Goal: Transaction & Acquisition: Purchase product/service

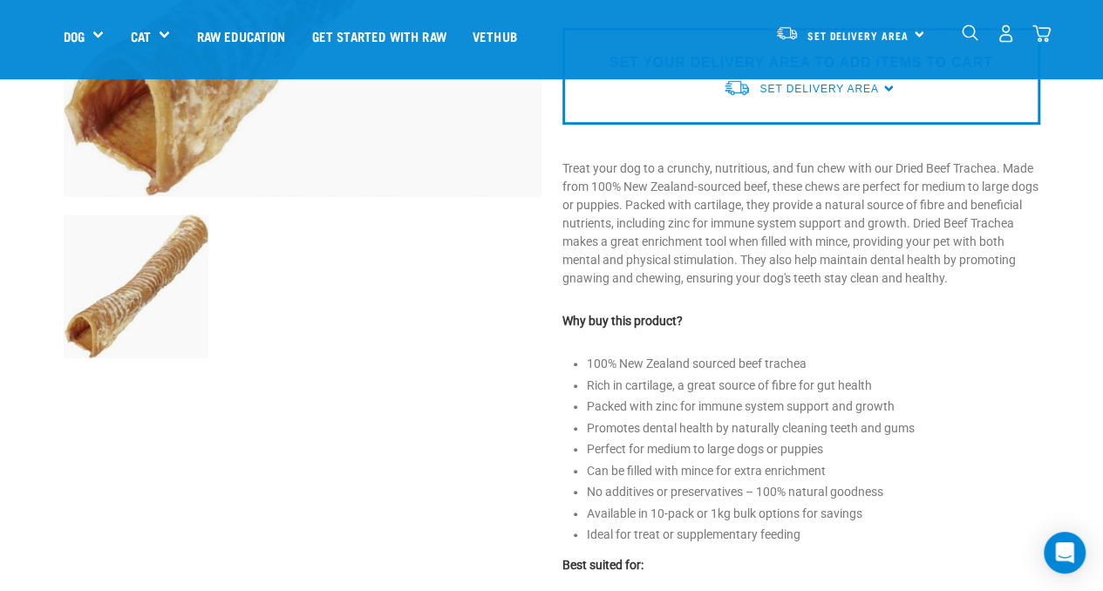
scroll to position [436, 0]
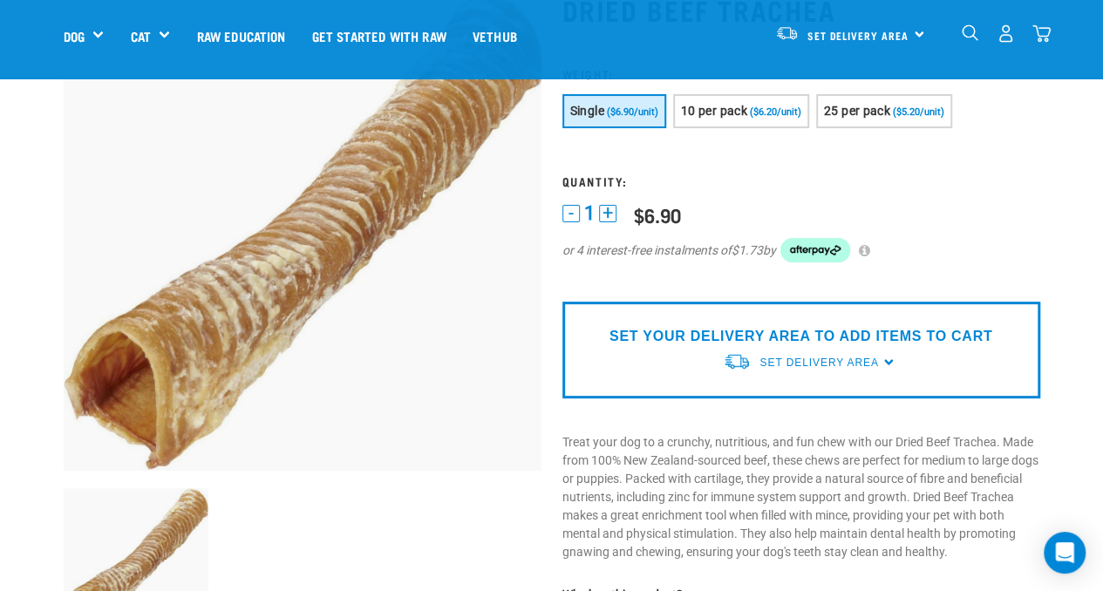
drag, startPoint x: 720, startPoint y: 411, endPoint x: 743, endPoint y: 386, distance: 33.3
click at [723, 407] on div "Dried Beef Trachea" at bounding box center [801, 575] width 499 height 1212
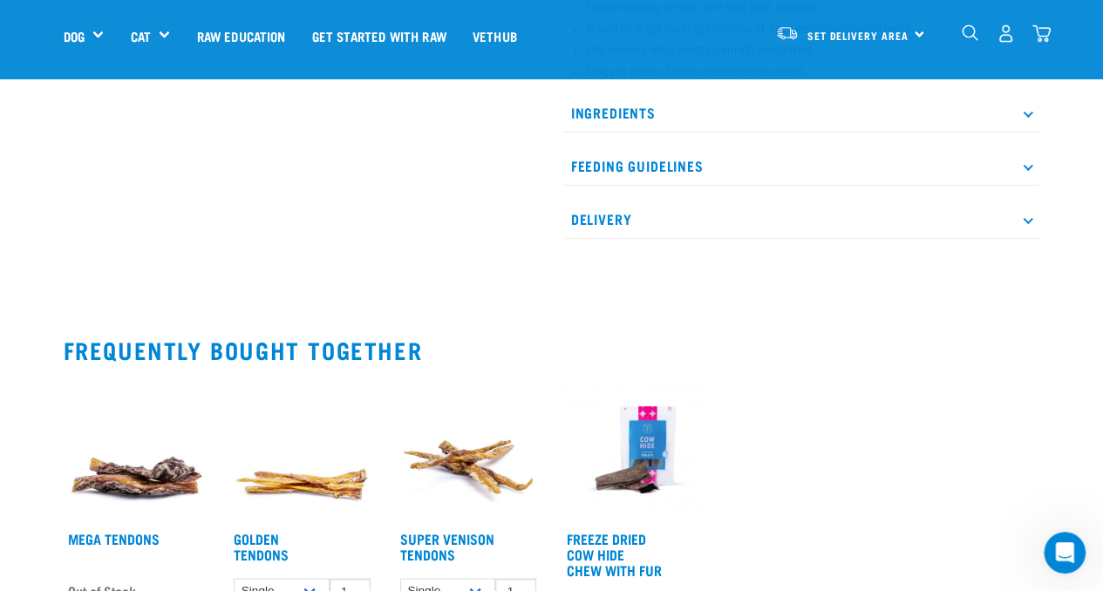
scroll to position [1221, 0]
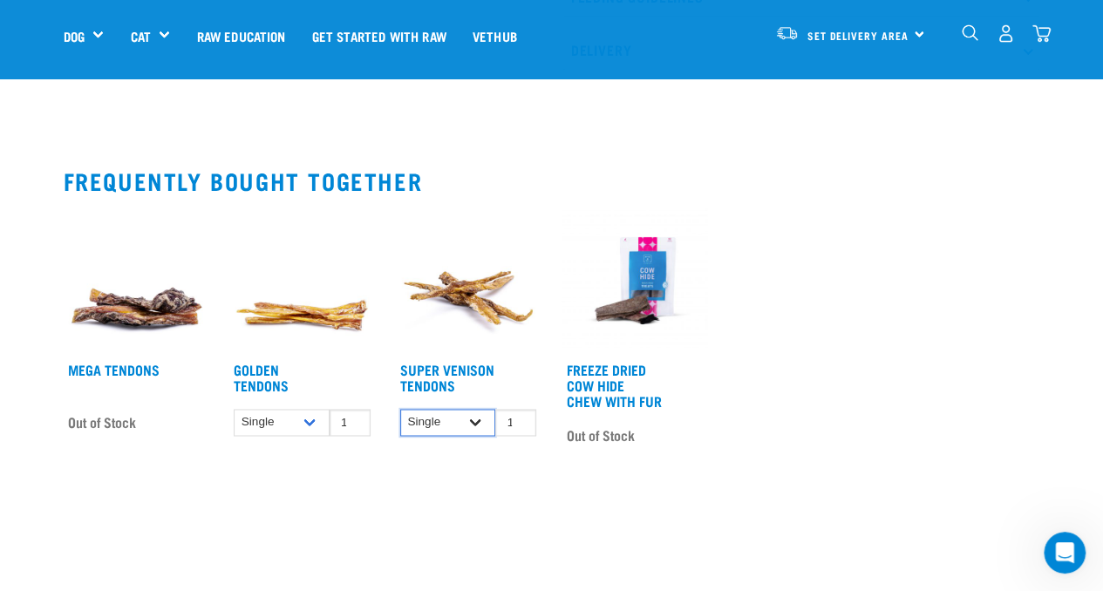
click at [475, 421] on select "Single 10 per pack 25 per pack" at bounding box center [448, 422] width 96 height 27
select select "682009"
click at [400, 409] on select "Single 10 per pack 25 per pack" at bounding box center [448, 422] width 96 height 27
click at [309, 420] on select "Single 10 per pack 25 per pack" at bounding box center [282, 422] width 96 height 27
select select "682012"
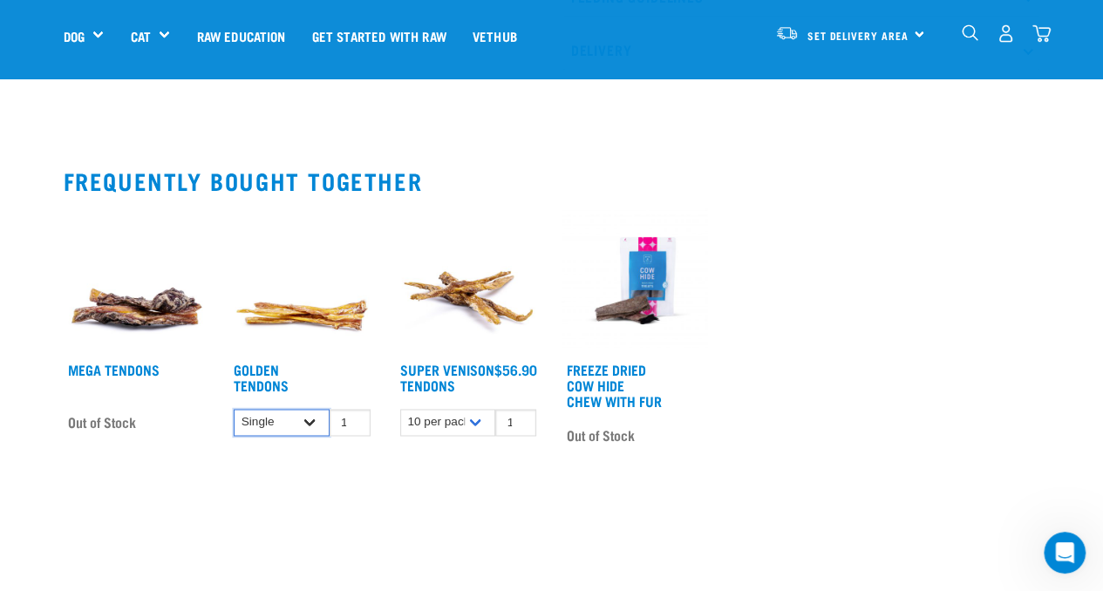
click at [234, 409] on select "Single 10 per pack 25 per pack" at bounding box center [282, 422] width 96 height 27
click at [316, 307] on img at bounding box center [302, 281] width 146 height 146
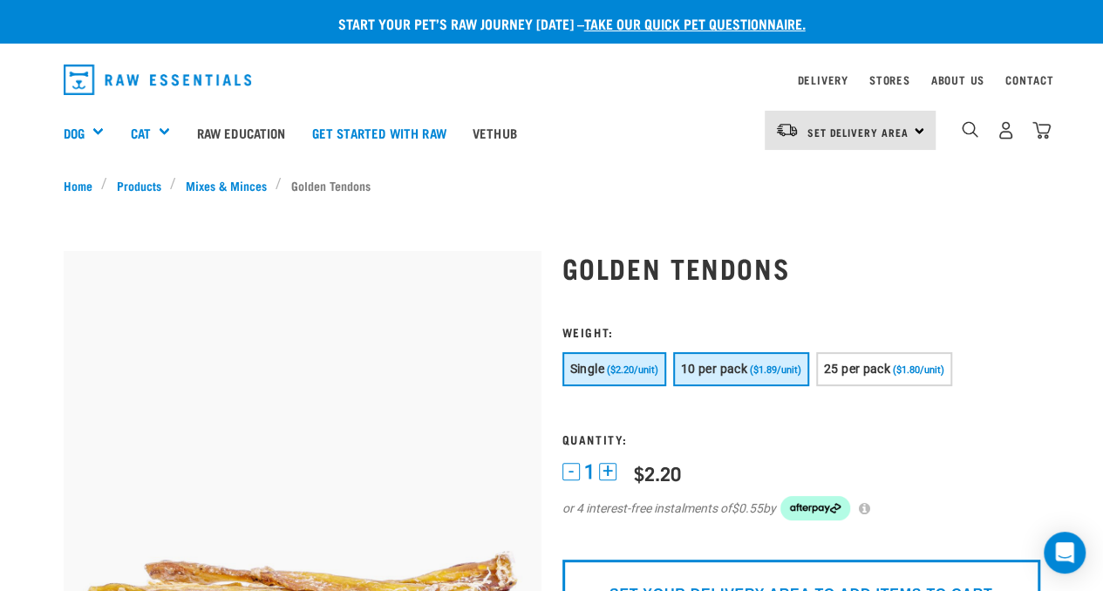
click at [737, 372] on span "10 per pack" at bounding box center [714, 369] width 66 height 14
click at [722, 369] on span "10 per pack" at bounding box center [714, 369] width 66 height 14
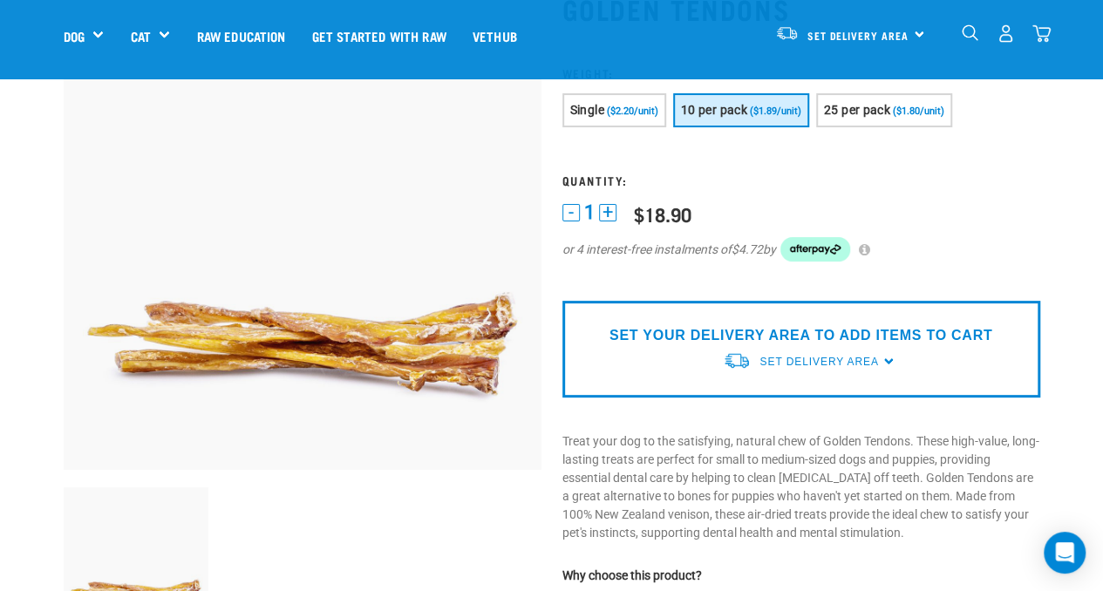
scroll to position [174, 0]
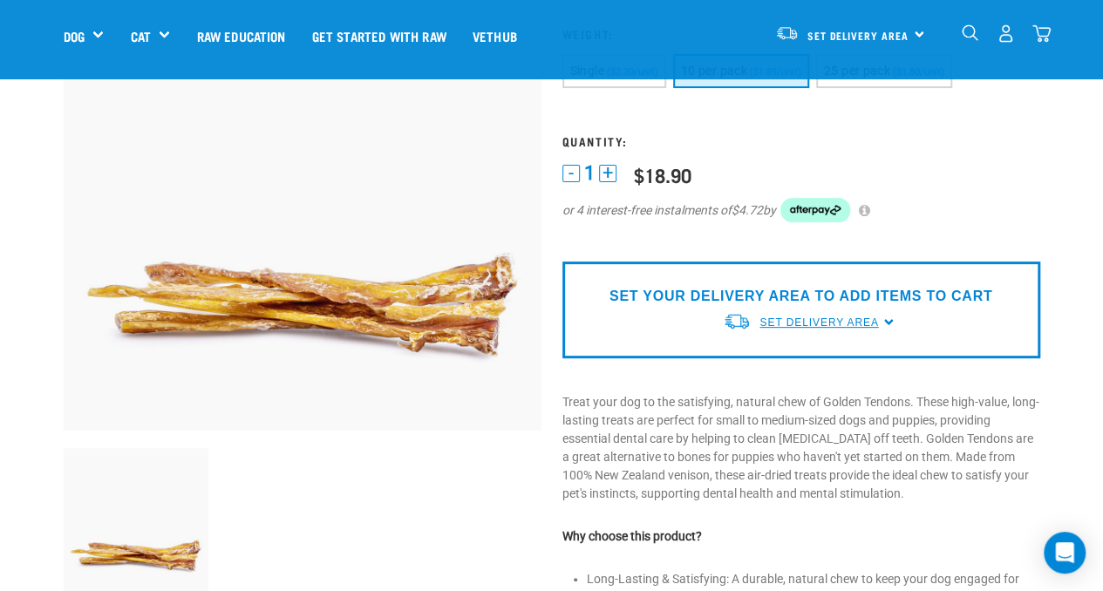
click at [841, 321] on span "Set Delivery Area" at bounding box center [819, 323] width 119 height 12
click at [786, 364] on link "[GEOGRAPHIC_DATA]" at bounding box center [810, 363] width 174 height 29
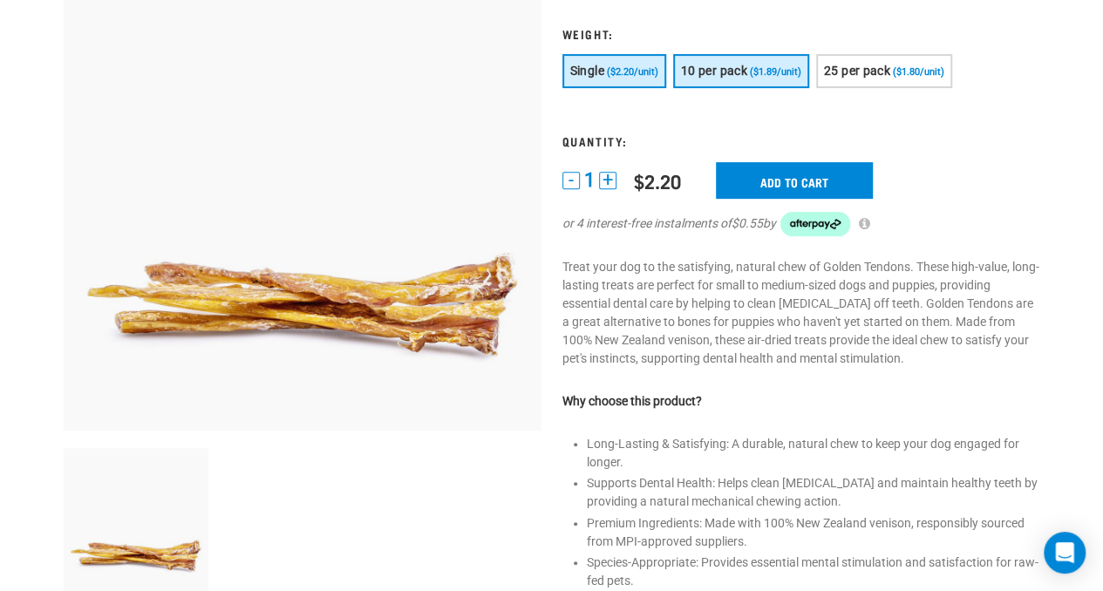
click at [775, 79] on button "10 per pack ($1.89/unit)" at bounding box center [741, 71] width 136 height 34
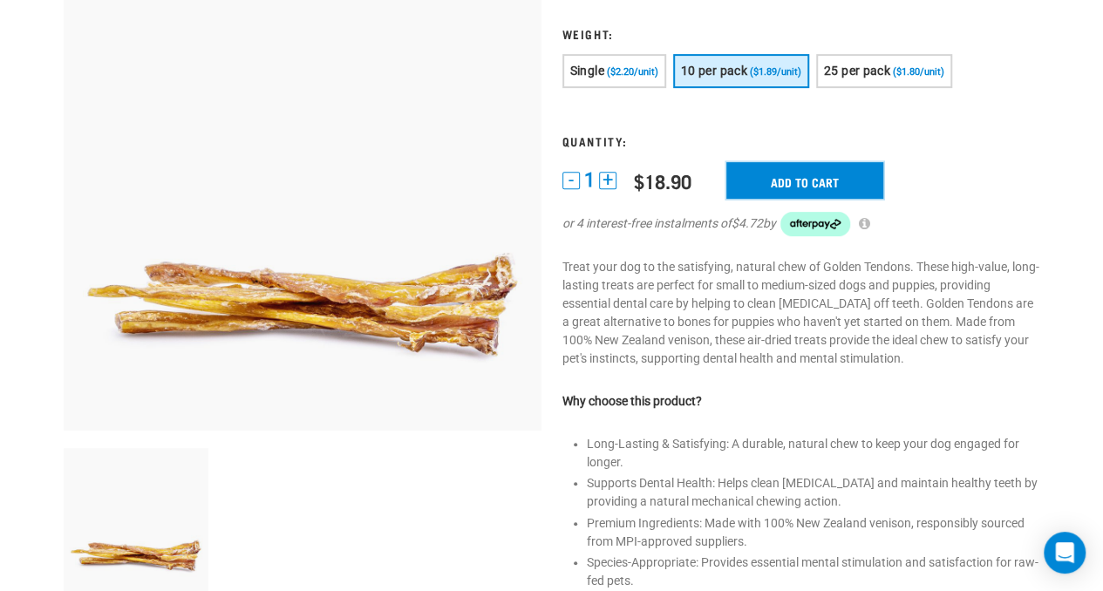
click at [815, 181] on input "Add to cart" at bounding box center [805, 180] width 157 height 37
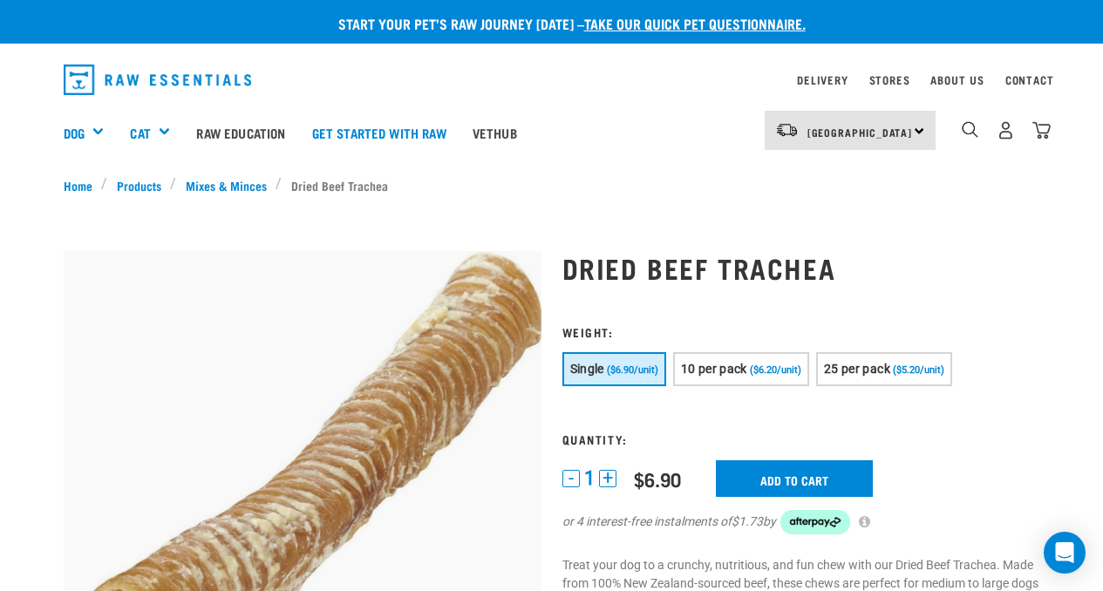
select select "682012"
select select "682009"
click at [604, 486] on button "+" at bounding box center [607, 478] width 17 height 17
click at [607, 484] on button "+" at bounding box center [607, 478] width 17 height 17
click at [608, 482] on button "+" at bounding box center [607, 478] width 17 height 17
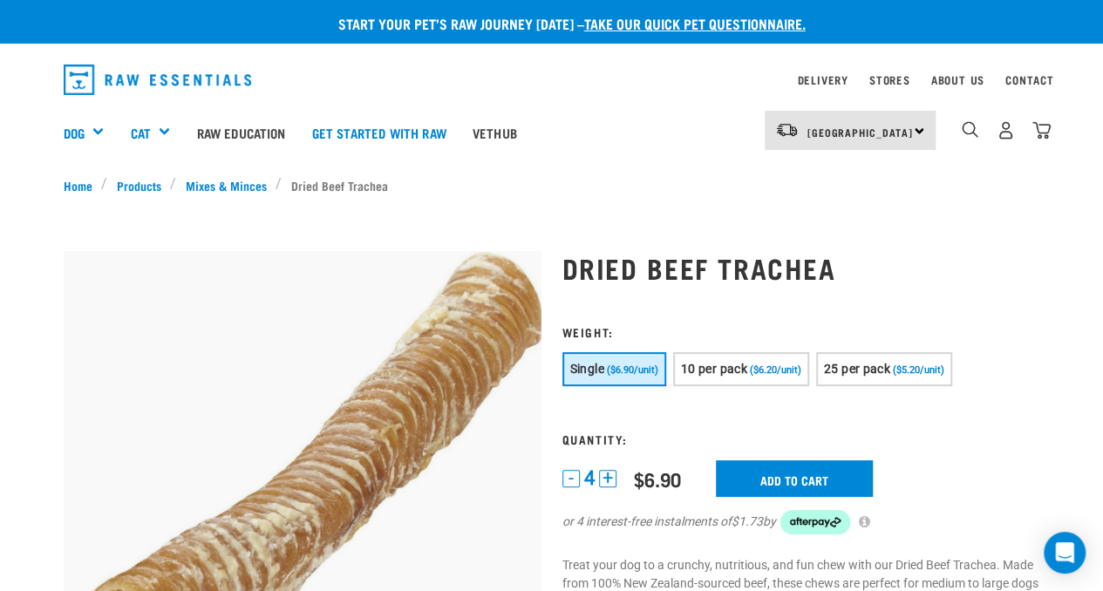
click at [609, 482] on button "+" at bounding box center [607, 478] width 17 height 17
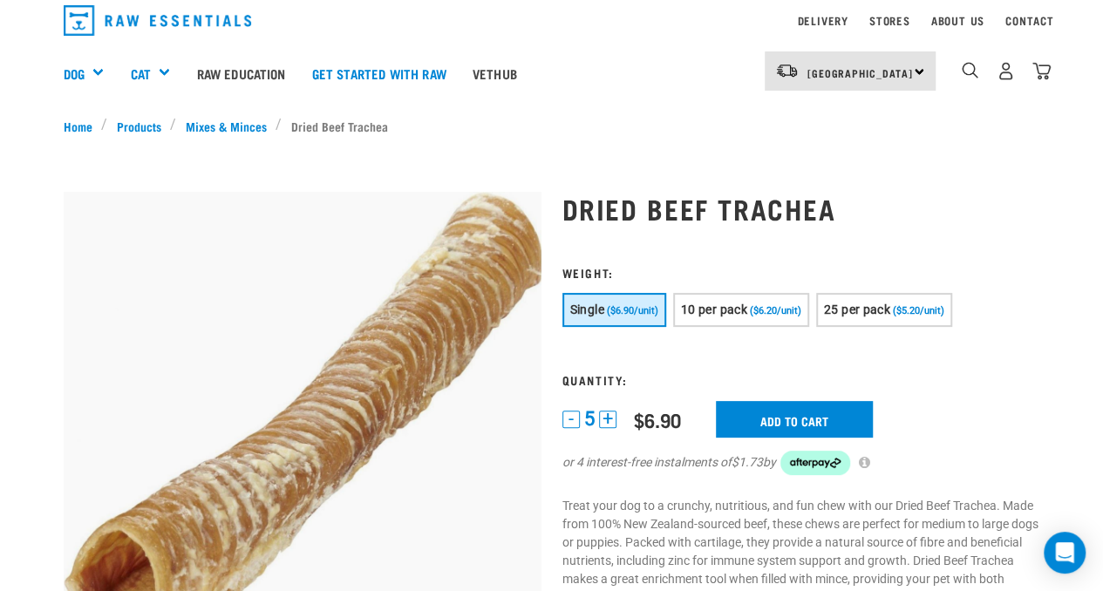
scroll to position [87, 0]
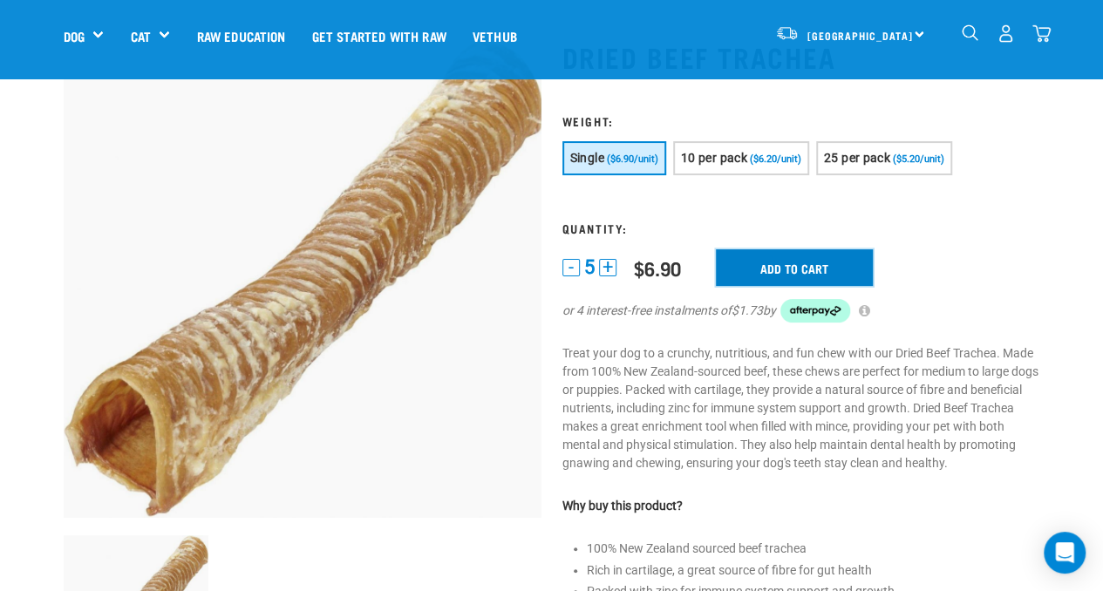
click at [794, 270] on input "Add to cart" at bounding box center [794, 267] width 157 height 37
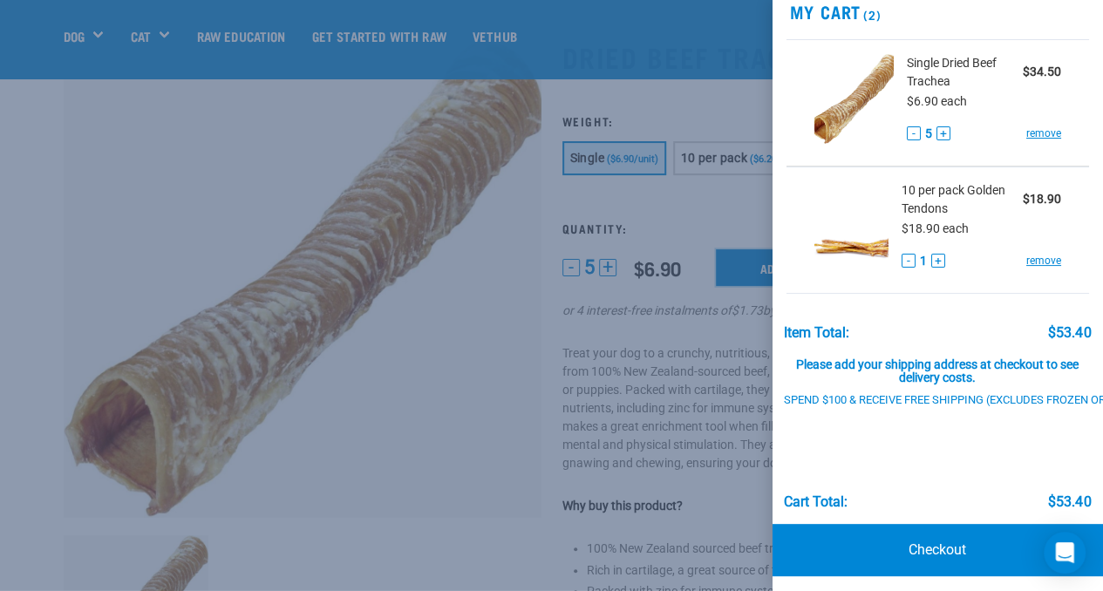
scroll to position [59, 0]
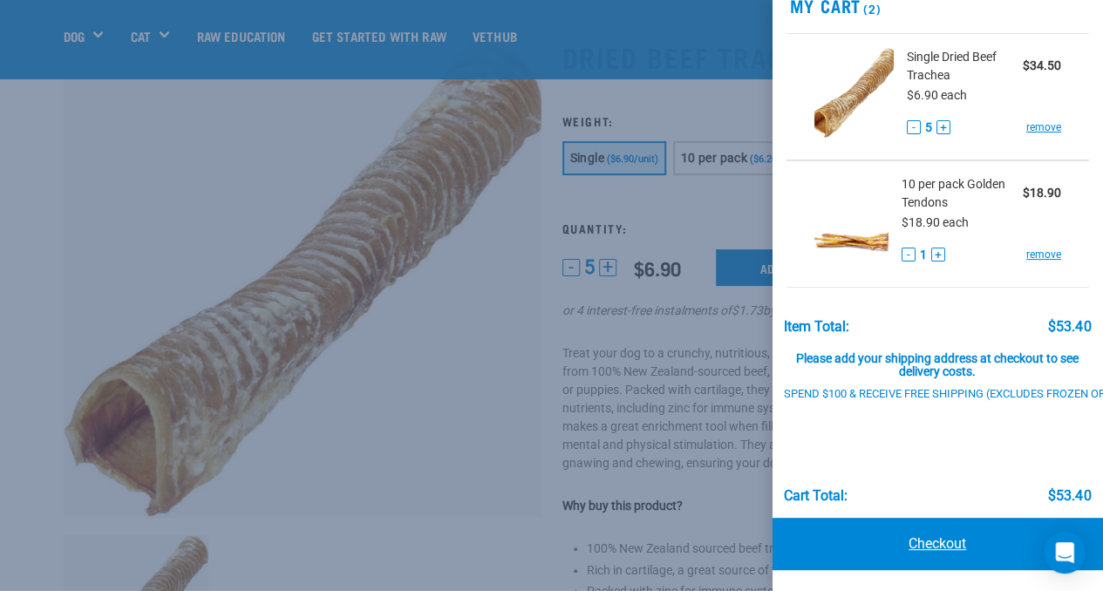
click at [941, 535] on link "Checkout" at bounding box center [938, 544] width 331 height 52
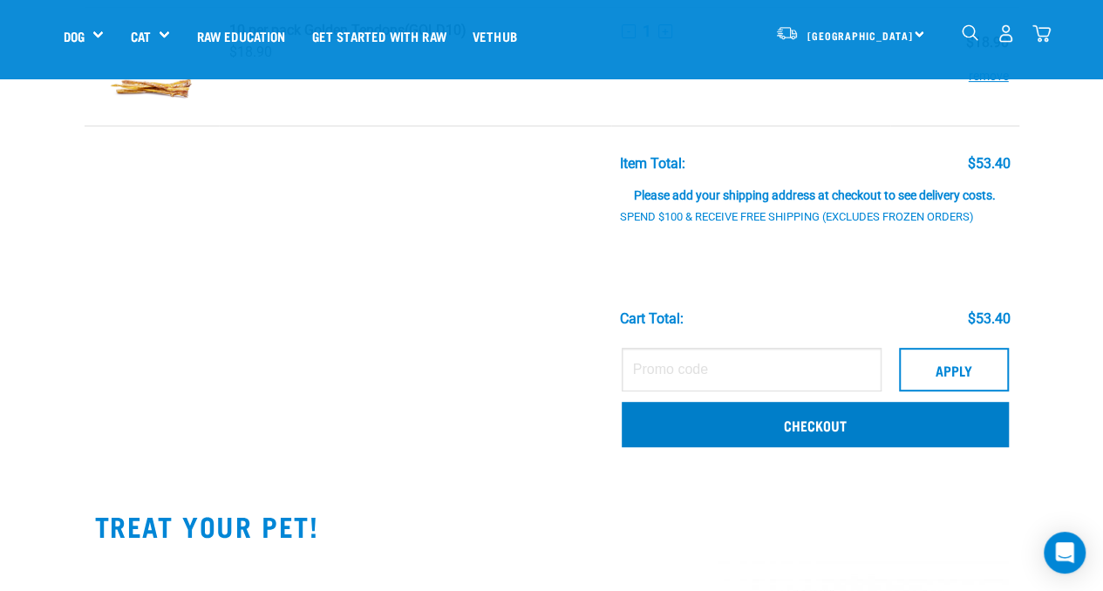
scroll to position [262, 0]
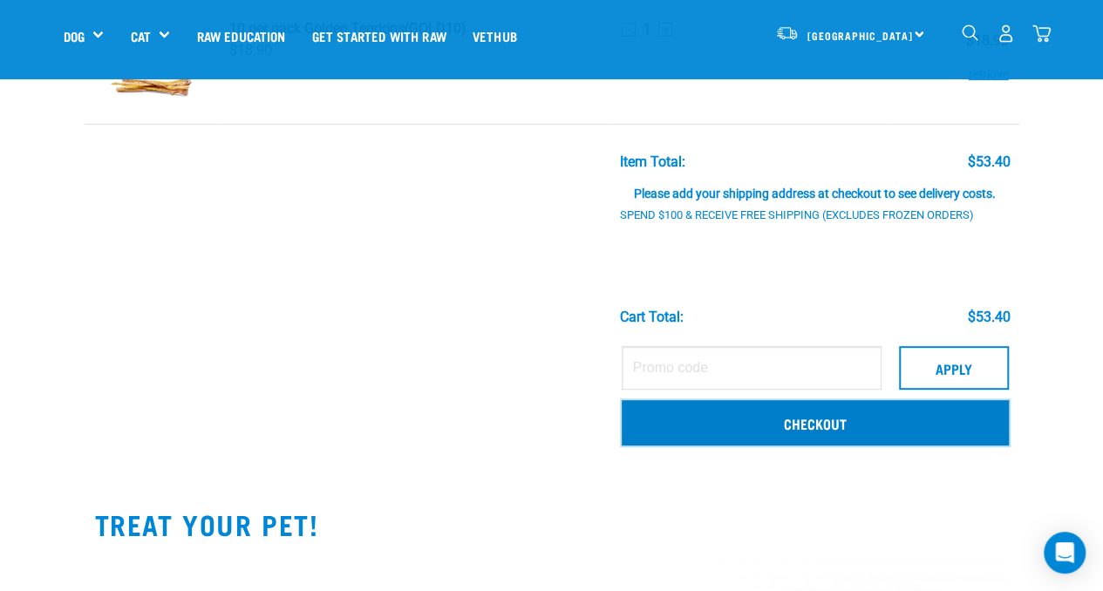
click at [837, 430] on link "Checkout" at bounding box center [815, 422] width 387 height 45
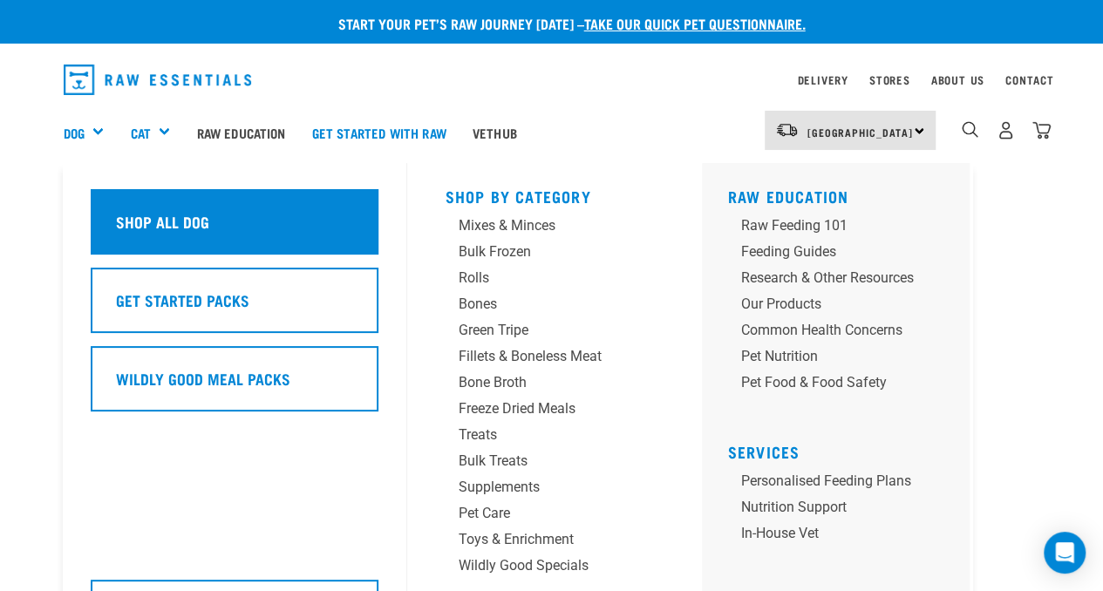
click at [181, 200] on div "Shop All Dog" at bounding box center [235, 221] width 288 height 65
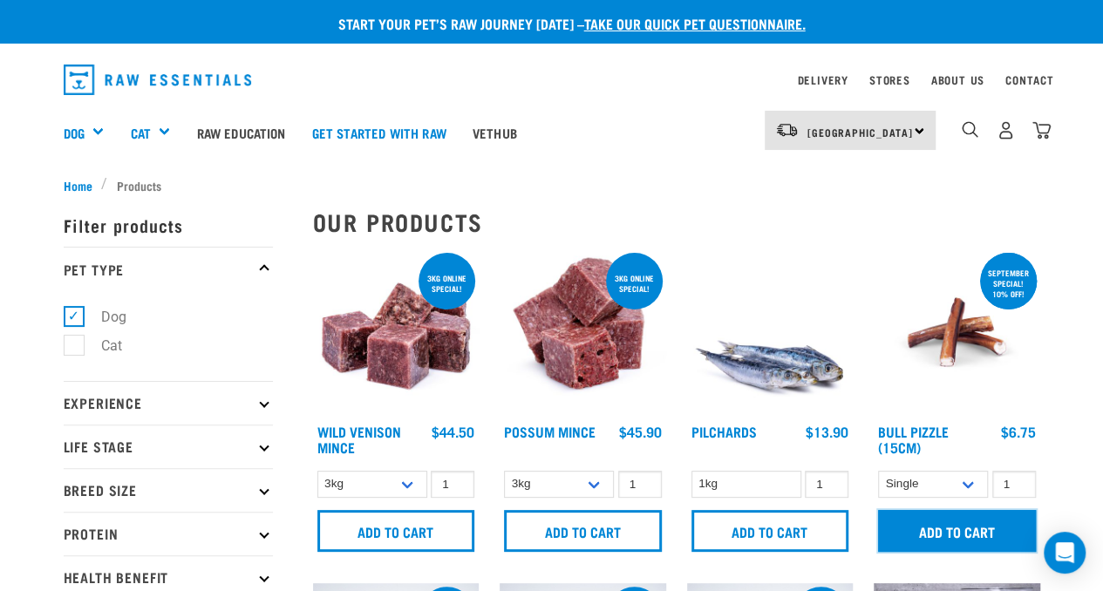
click at [959, 531] on input "Add to cart" at bounding box center [957, 531] width 158 height 42
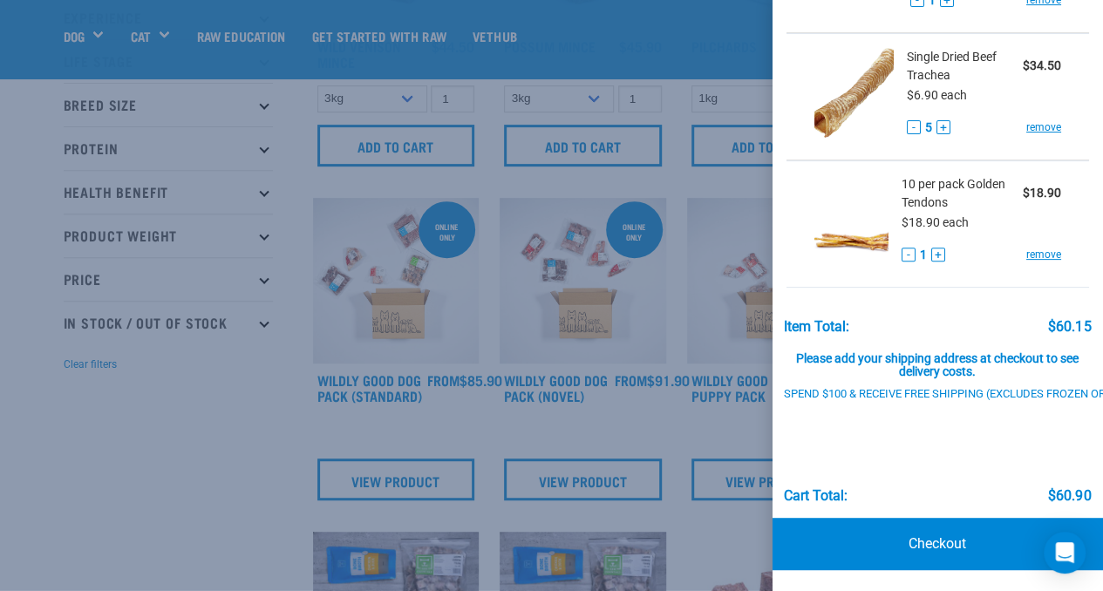
scroll to position [187, 0]
